Goal: Task Accomplishment & Management: Use online tool/utility

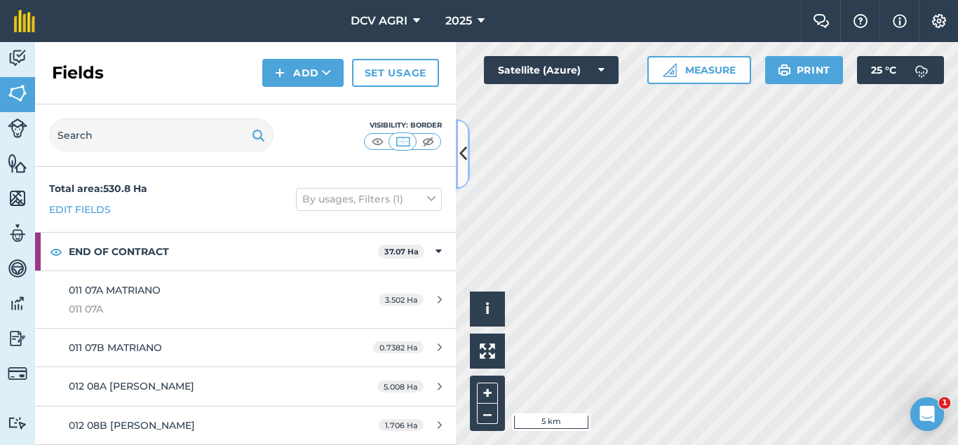
click at [459, 152] on icon at bounding box center [463, 154] width 8 height 25
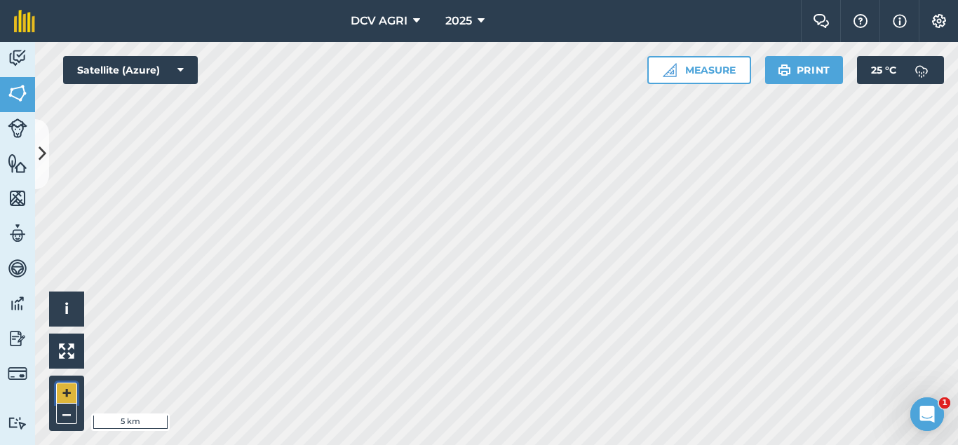
click at [66, 391] on button "+" at bounding box center [66, 393] width 21 height 21
click at [71, 387] on button "+" at bounding box center [66, 393] width 21 height 21
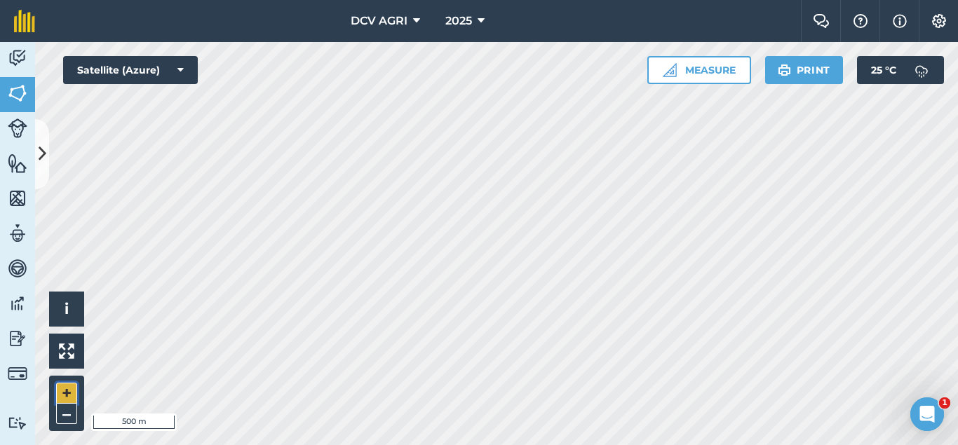
click at [71, 387] on button "+" at bounding box center [66, 393] width 21 height 21
click at [61, 415] on button "–" at bounding box center [66, 414] width 21 height 20
click at [407, 32] on div "DCV AGRI 2025 Farm Chat Help Info Settings DCV AGRI - 2025 Reproduced with the …" at bounding box center [479, 222] width 958 height 445
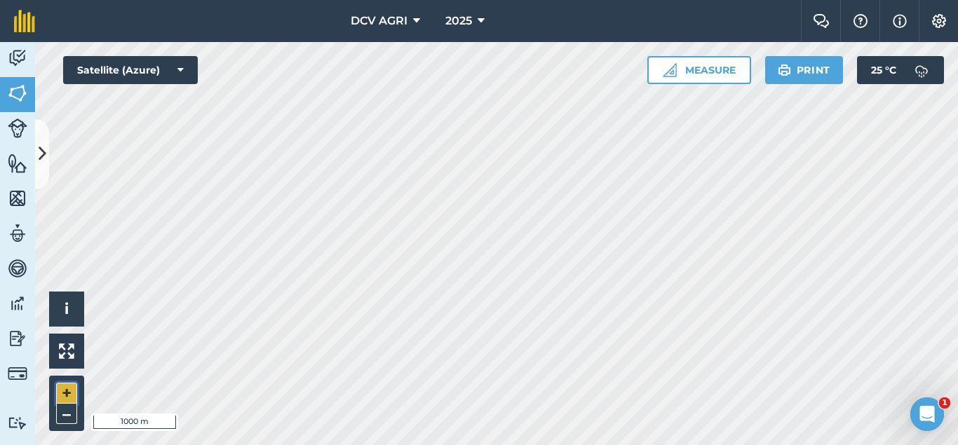
click at [63, 394] on button "+" at bounding box center [66, 393] width 21 height 21
click at [65, 394] on button "+" at bounding box center [66, 393] width 21 height 21
click at [59, 414] on button "–" at bounding box center [66, 414] width 21 height 20
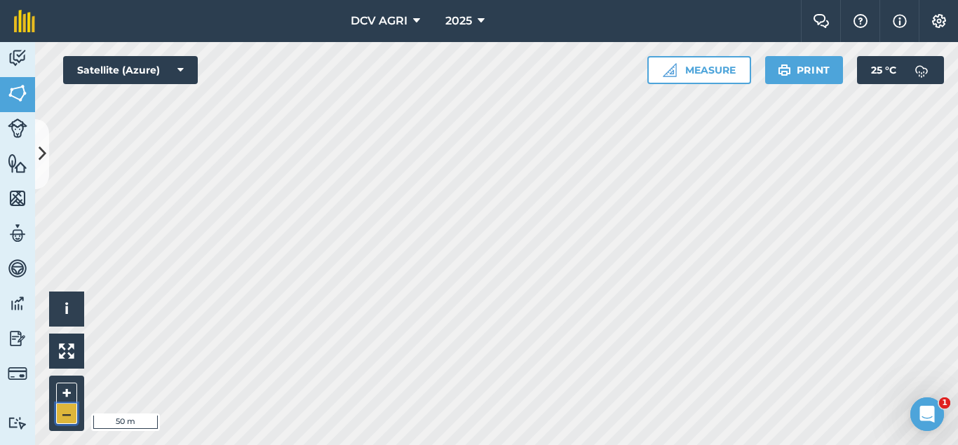
click at [59, 414] on button "–" at bounding box center [66, 414] width 21 height 20
click at [65, 397] on button "+" at bounding box center [66, 393] width 21 height 21
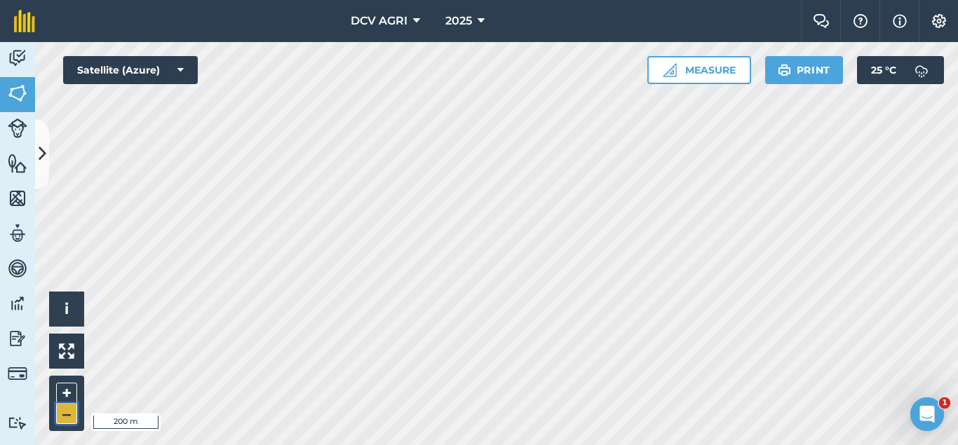
click at [76, 407] on button "–" at bounding box center [66, 414] width 21 height 20
click at [60, 394] on button "+" at bounding box center [66, 393] width 21 height 21
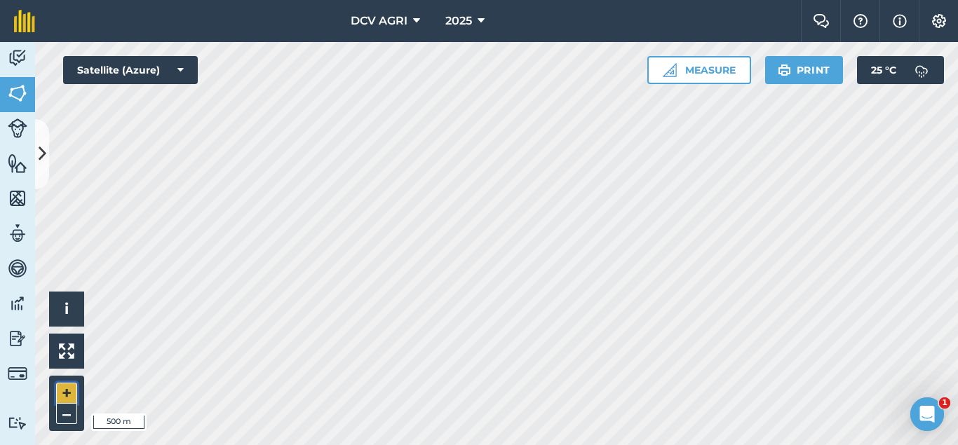
click at [60, 394] on button "+" at bounding box center [66, 393] width 21 height 21
click at [67, 411] on button "–" at bounding box center [66, 414] width 21 height 20
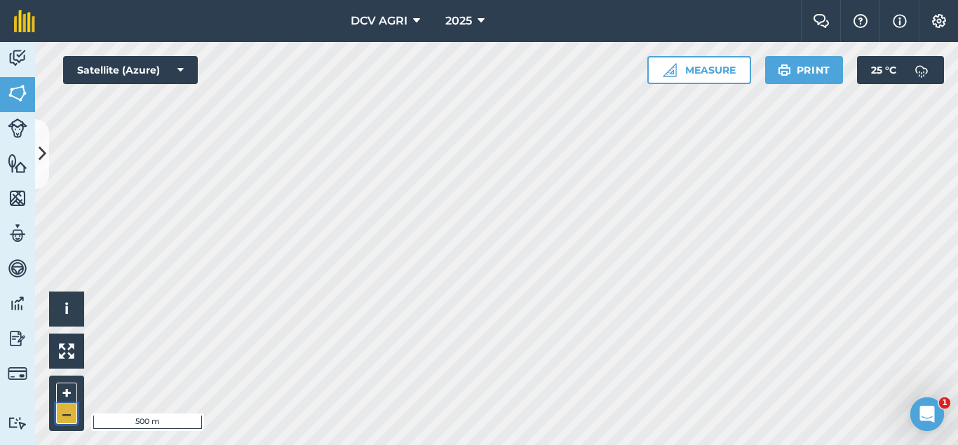
click at [67, 411] on button "–" at bounding box center [66, 414] width 21 height 20
click at [64, 389] on button "+" at bounding box center [66, 393] width 21 height 21
click at [73, 415] on button "–" at bounding box center [66, 414] width 21 height 20
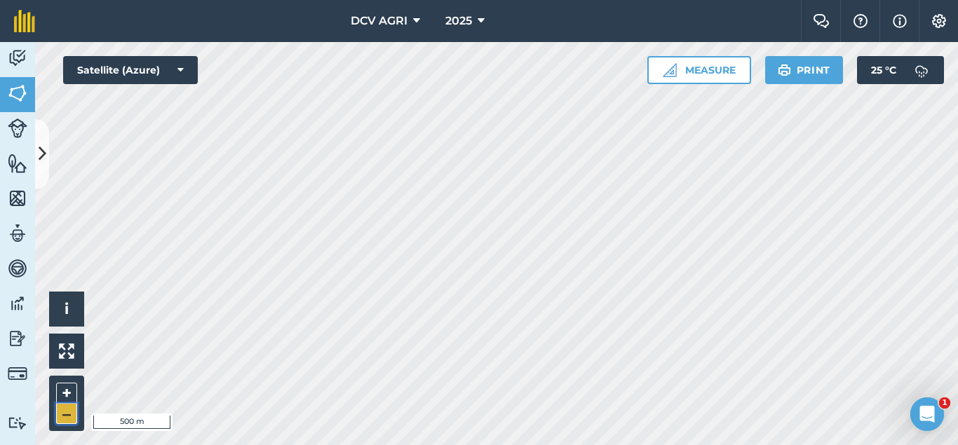
click at [73, 415] on button "–" at bounding box center [66, 414] width 21 height 20
click at [69, 398] on button "+" at bounding box center [66, 393] width 21 height 21
click at [71, 392] on button "+" at bounding box center [66, 393] width 21 height 21
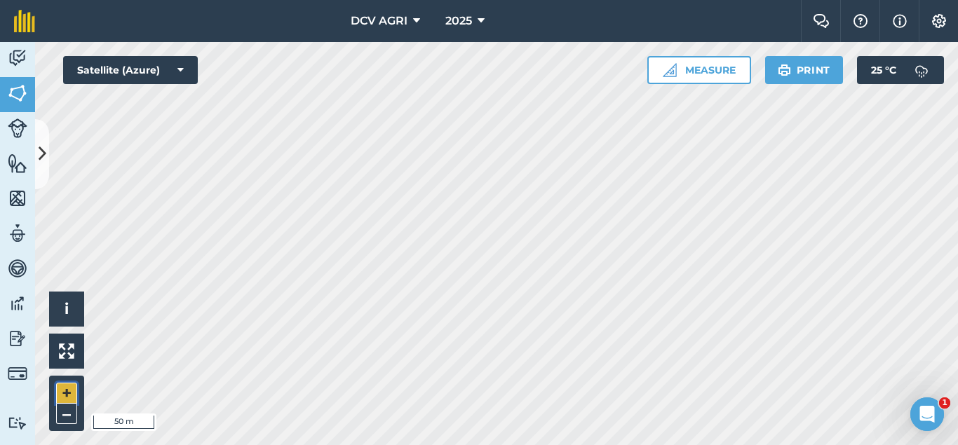
click at [71, 392] on button "+" at bounding box center [66, 393] width 21 height 21
click at [62, 396] on button "+" at bounding box center [66, 393] width 21 height 21
click at [67, 411] on button "–" at bounding box center [66, 414] width 21 height 20
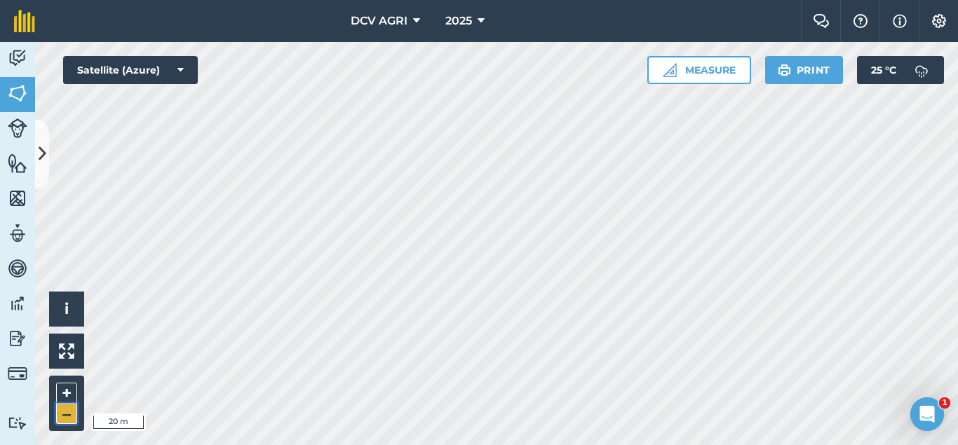
click at [67, 411] on button "–" at bounding box center [66, 414] width 21 height 20
click at [57, 391] on button "+" at bounding box center [66, 393] width 21 height 21
click at [67, 398] on button "+" at bounding box center [66, 393] width 21 height 21
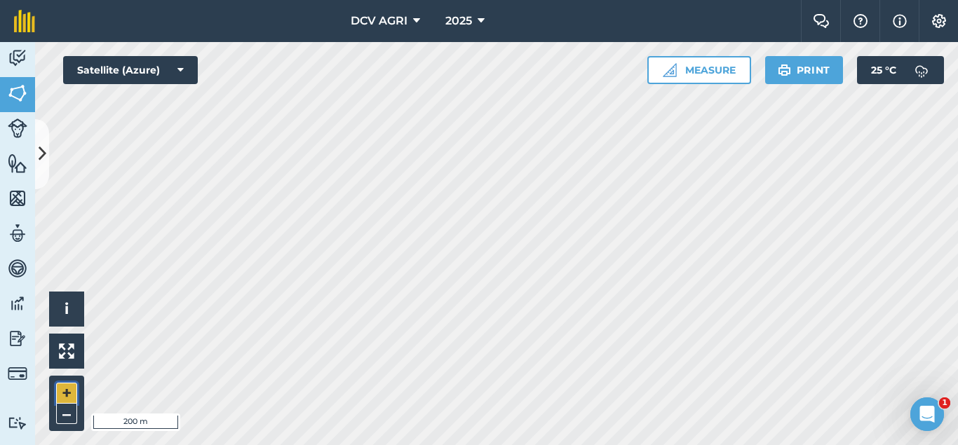
click at [74, 391] on button "+" at bounding box center [66, 393] width 21 height 21
click at [60, 386] on button "+" at bounding box center [66, 393] width 21 height 21
click at [69, 412] on button "–" at bounding box center [66, 414] width 21 height 20
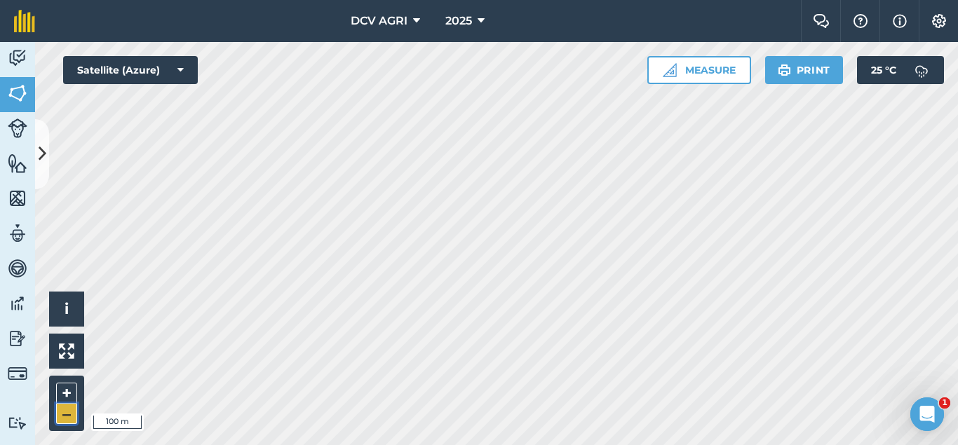
click at [69, 412] on button "–" at bounding box center [66, 414] width 21 height 20
click at [69, 390] on button "+" at bounding box center [66, 393] width 21 height 21
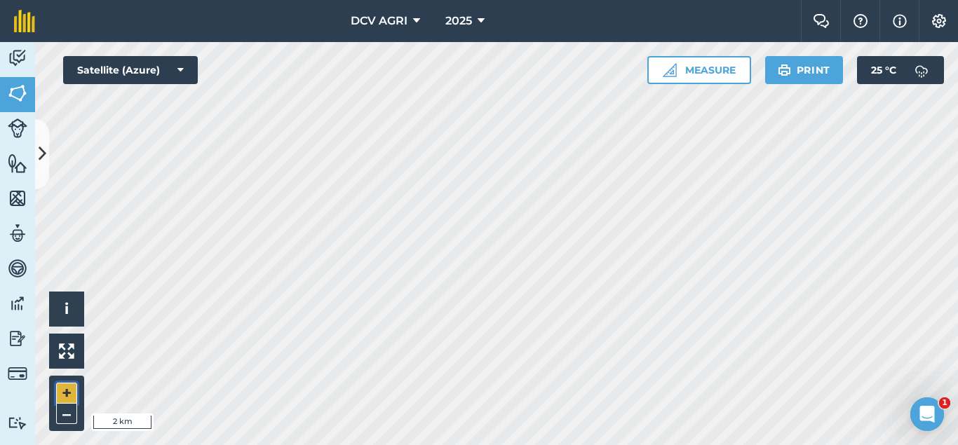
click at [69, 390] on button "+" at bounding box center [66, 393] width 21 height 21
click at [60, 391] on button "+" at bounding box center [66, 393] width 21 height 21
click at [69, 416] on button "–" at bounding box center [66, 414] width 21 height 20
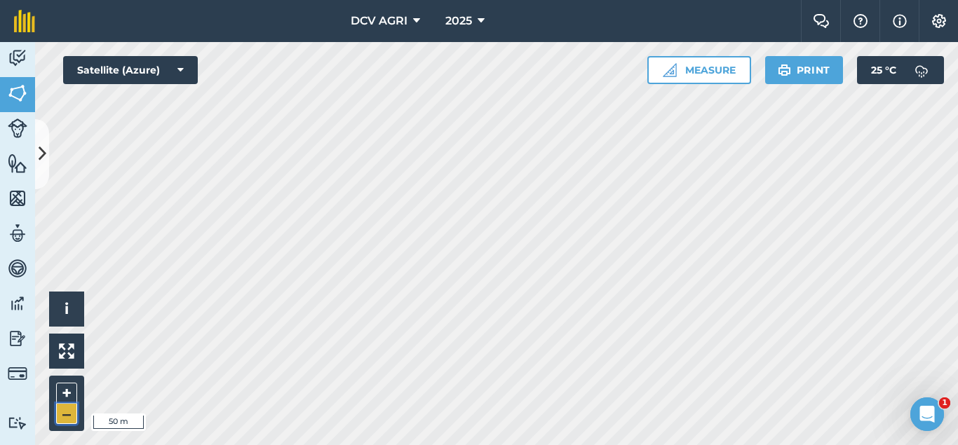
click at [69, 416] on button "–" at bounding box center [66, 414] width 21 height 20
click at [571, 19] on div "DCV AGRI 2025 Farm Chat Help Info Settings DCV AGRI - 2025 Reproduced with the …" at bounding box center [479, 222] width 958 height 445
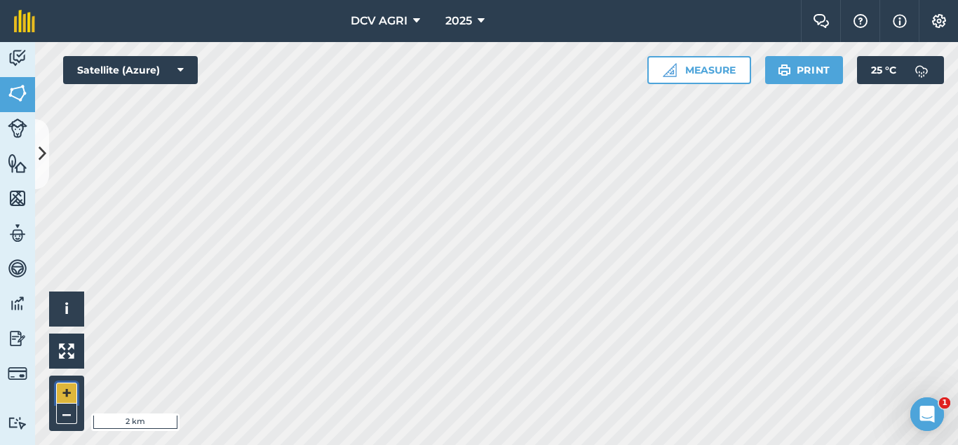
click at [56, 396] on button "+" at bounding box center [66, 393] width 21 height 21
click at [67, 412] on button "–" at bounding box center [66, 414] width 21 height 20
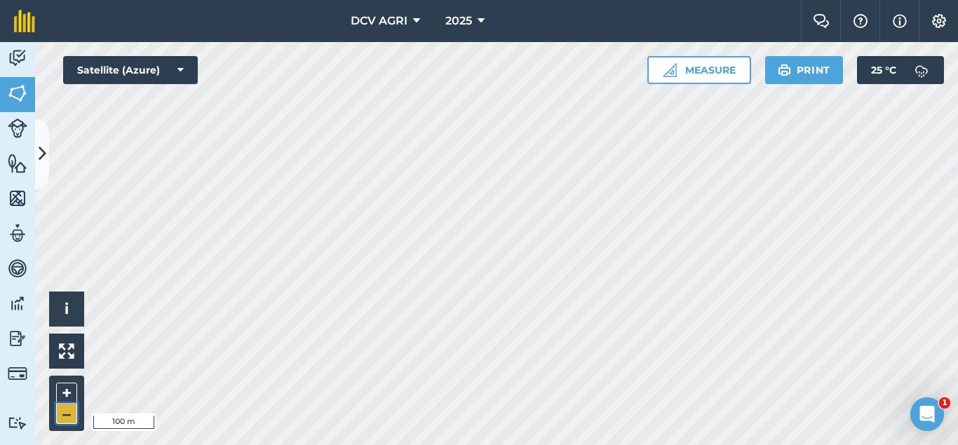
click at [67, 412] on button "–" at bounding box center [66, 414] width 21 height 20
click at [71, 401] on button "+" at bounding box center [66, 393] width 21 height 21
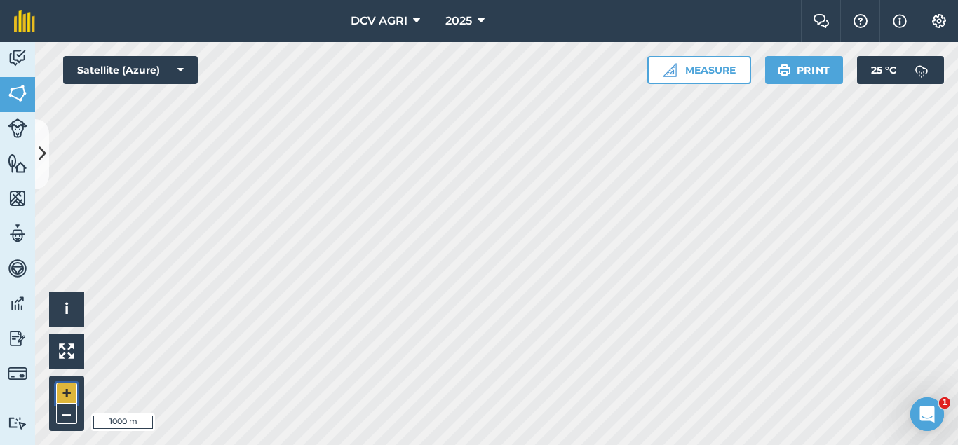
click at [71, 401] on button "+" at bounding box center [66, 393] width 21 height 21
click at [532, 20] on div "DCV AGRI 2025 Farm Chat Help Info Settings DCV AGRI - 2025 Reproduced with the …" at bounding box center [479, 222] width 958 height 445
click at [63, 390] on button "+" at bounding box center [66, 393] width 21 height 21
